Goal: Check status

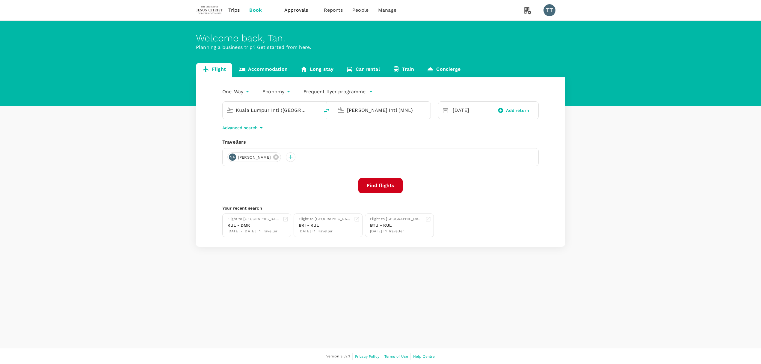
click at [235, 11] on span "Trips" at bounding box center [234, 10] width 12 height 7
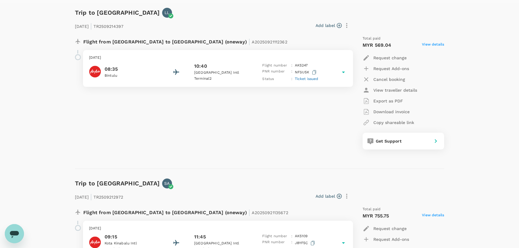
scroll to position [82, 0]
click at [336, 73] on div "08:35 Bintulu 10:40 [GEOGRAPHIC_DATA] 2 Flight number : AK 5247 PNR number : NF…" at bounding box center [218, 71] width 258 height 19
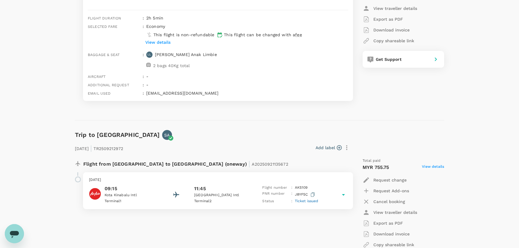
scroll to position [163, 0]
click at [229, 178] on p "[DATE]" at bounding box center [218, 180] width 258 height 6
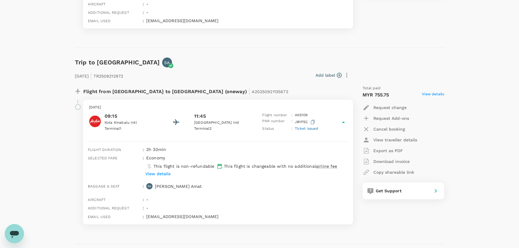
scroll to position [245, 0]
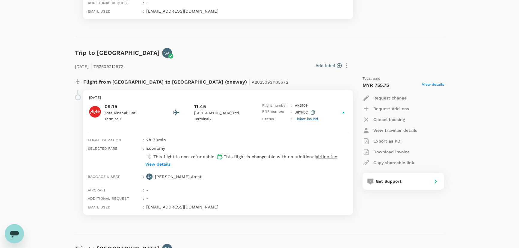
click at [386, 141] on p "Export as PDF" at bounding box center [388, 141] width 30 height 6
click at [252, 82] on span "A20250921135672" at bounding box center [270, 82] width 36 height 5
copy span "A20250921135672"
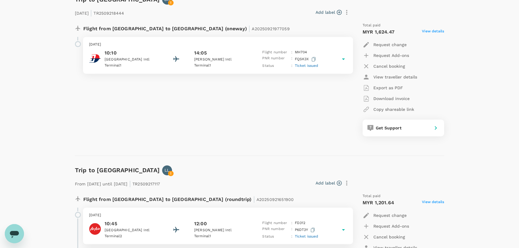
scroll to position [463, 0]
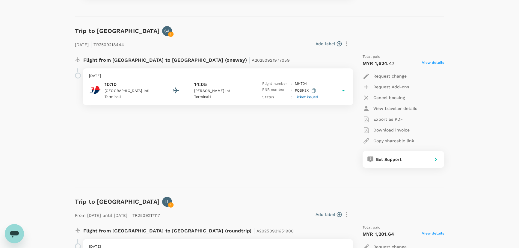
click at [213, 90] on p "[PERSON_NAME] Intl" at bounding box center [221, 91] width 54 height 6
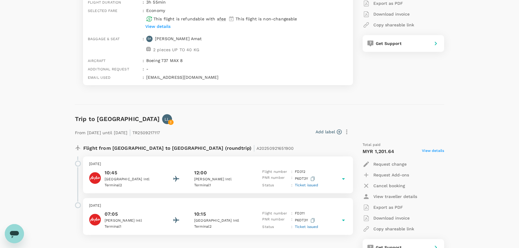
scroll to position [599, 0]
